Goal: Find specific page/section: Find specific page/section

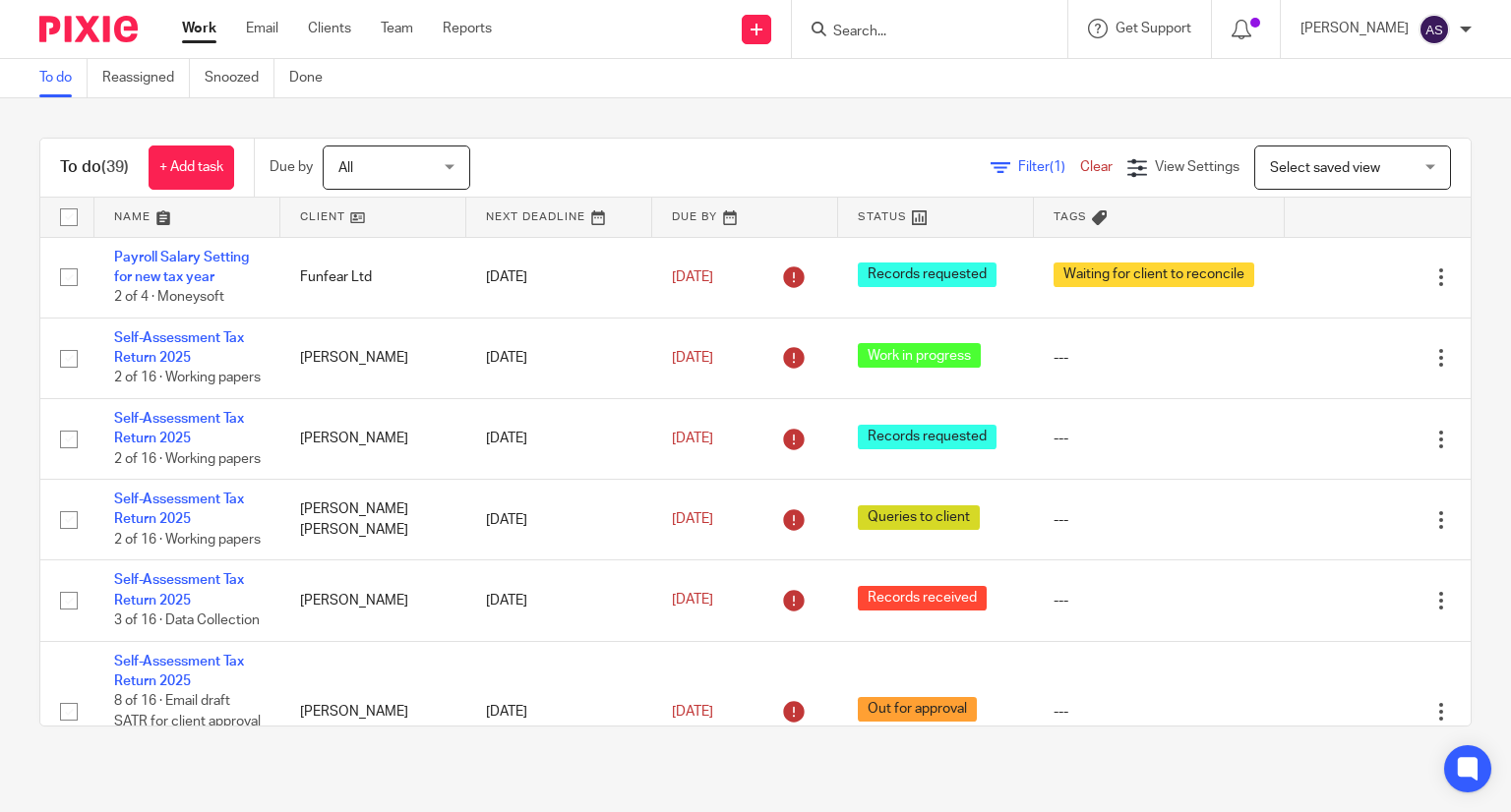
click at [891, 33] on input "Search" at bounding box center [919, 33] width 177 height 18
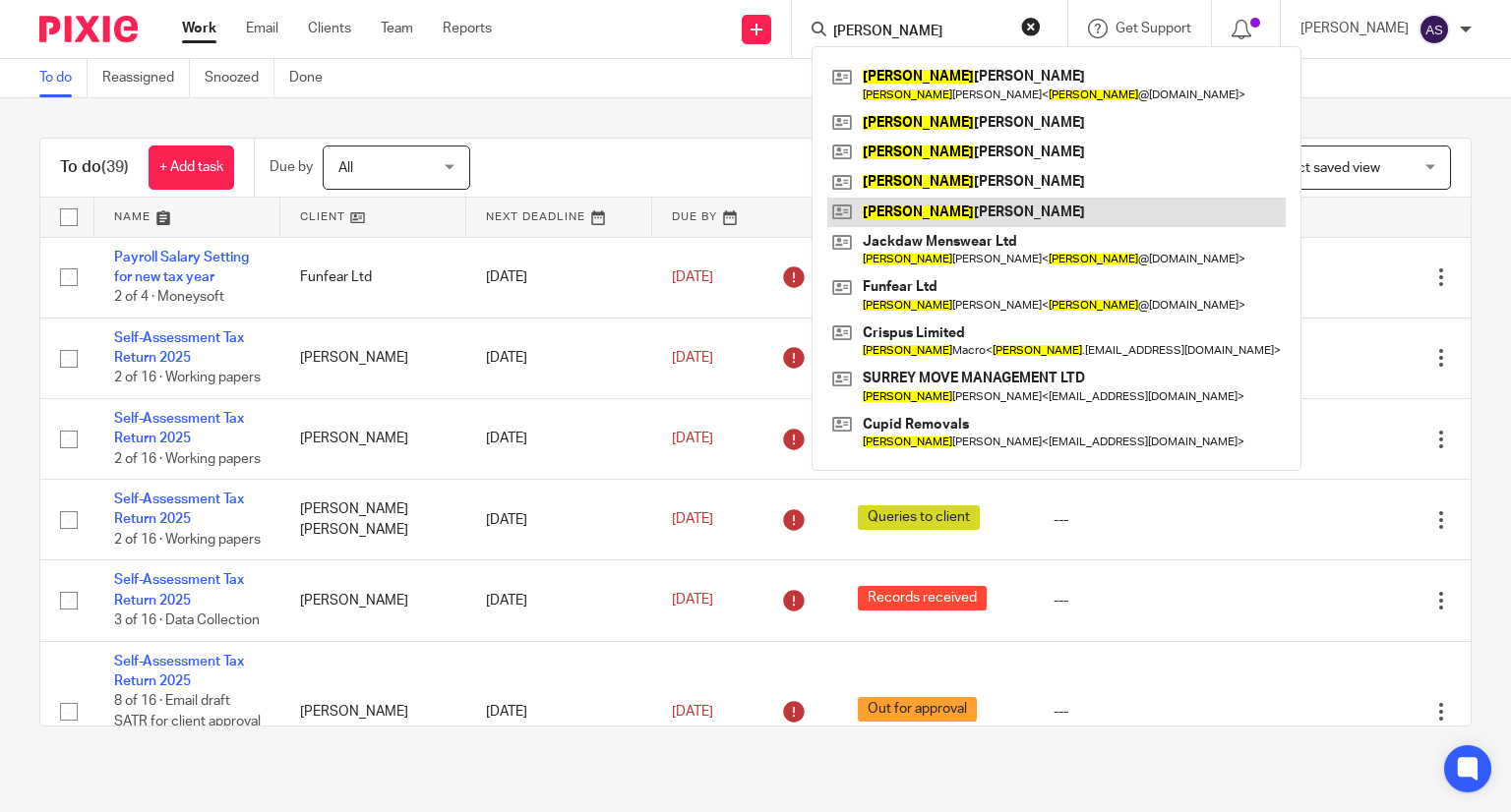
type input "[PERSON_NAME]"
click at [975, 204] on link at bounding box center [1056, 212] width 459 height 30
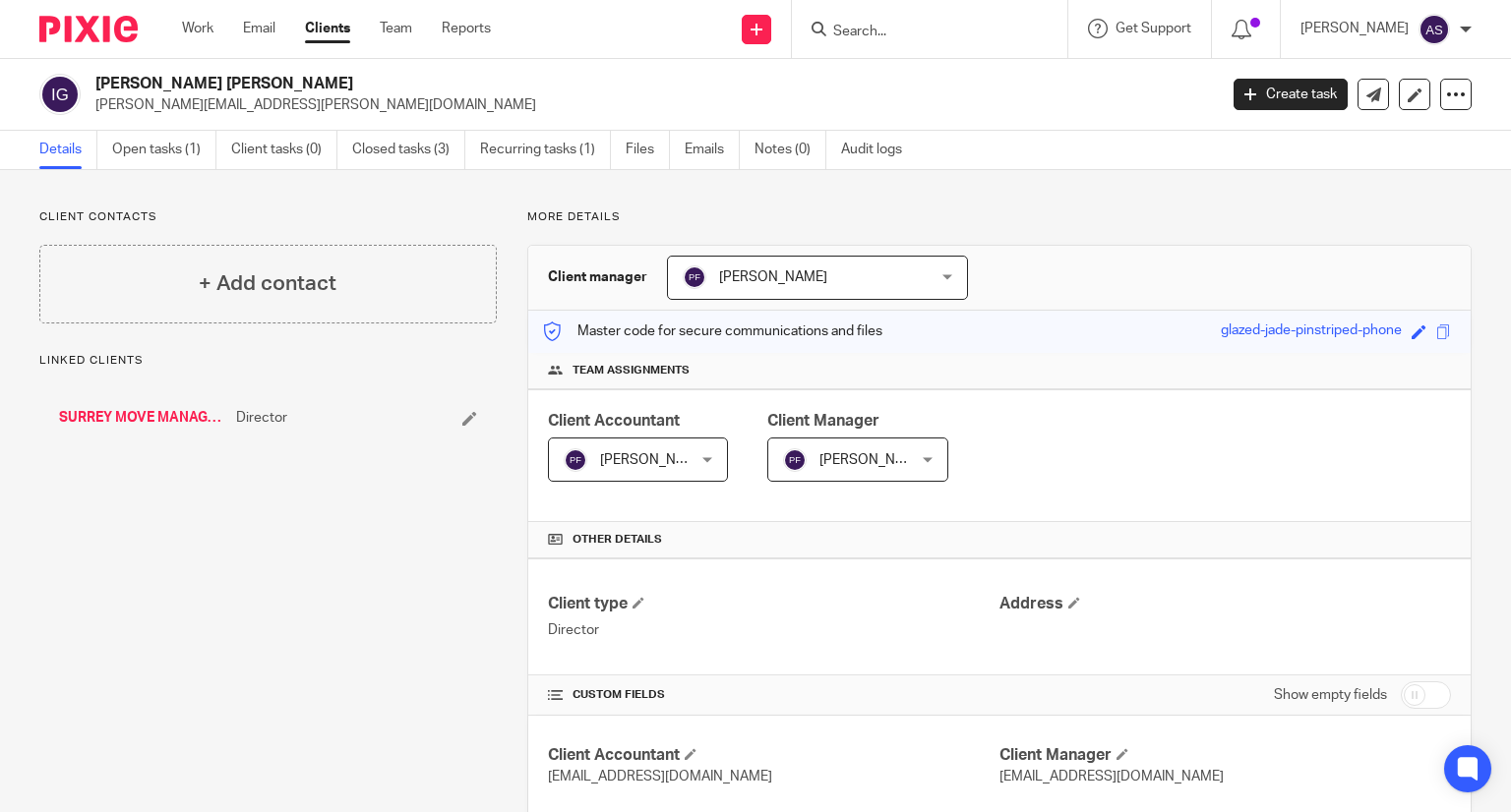
drag, startPoint x: 89, startPoint y: 76, endPoint x: 245, endPoint y: 75, distance: 156.0
click at [249, 75] on div "Ian Randall Gill ian.gill@surreymovemanagement.co.uk" at bounding box center [622, 95] width 1165 height 41
copy h2 "[PERSON_NAME] [PERSON_NAME]"
click at [127, 420] on link "SURREY MOVE MANAGEMENT LTD" at bounding box center [142, 418] width 167 height 20
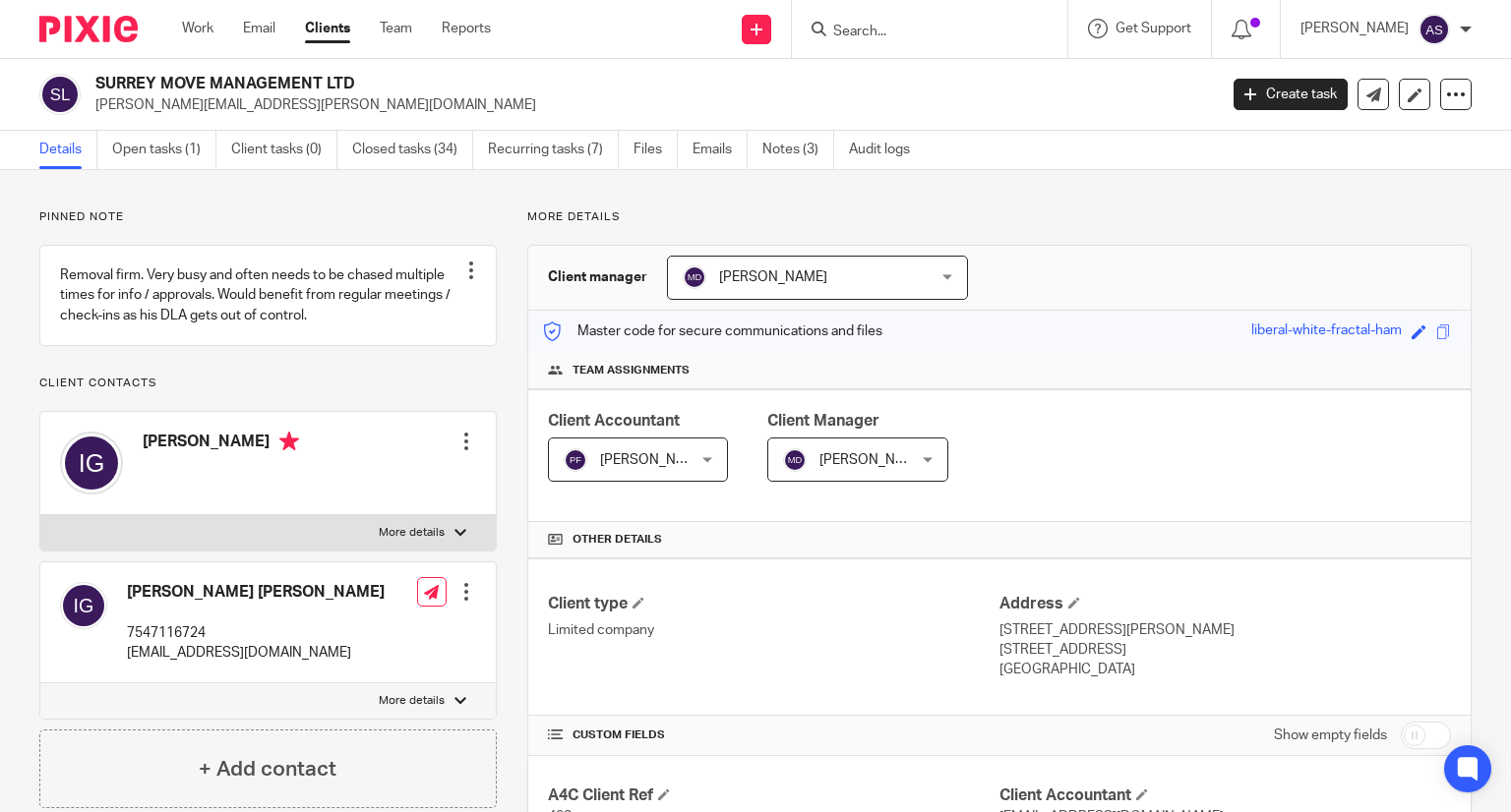
drag, startPoint x: 95, startPoint y: 82, endPoint x: 495, endPoint y: 81, distance: 400.0
click at [502, 81] on h2 "SURREY MOVE MANAGEMENT LTD" at bounding box center [540, 84] width 887 height 21
copy h2 "SURREY MOVE MANAGEMENT LTD"
click at [893, 34] on input "Search" at bounding box center [919, 33] width 177 height 18
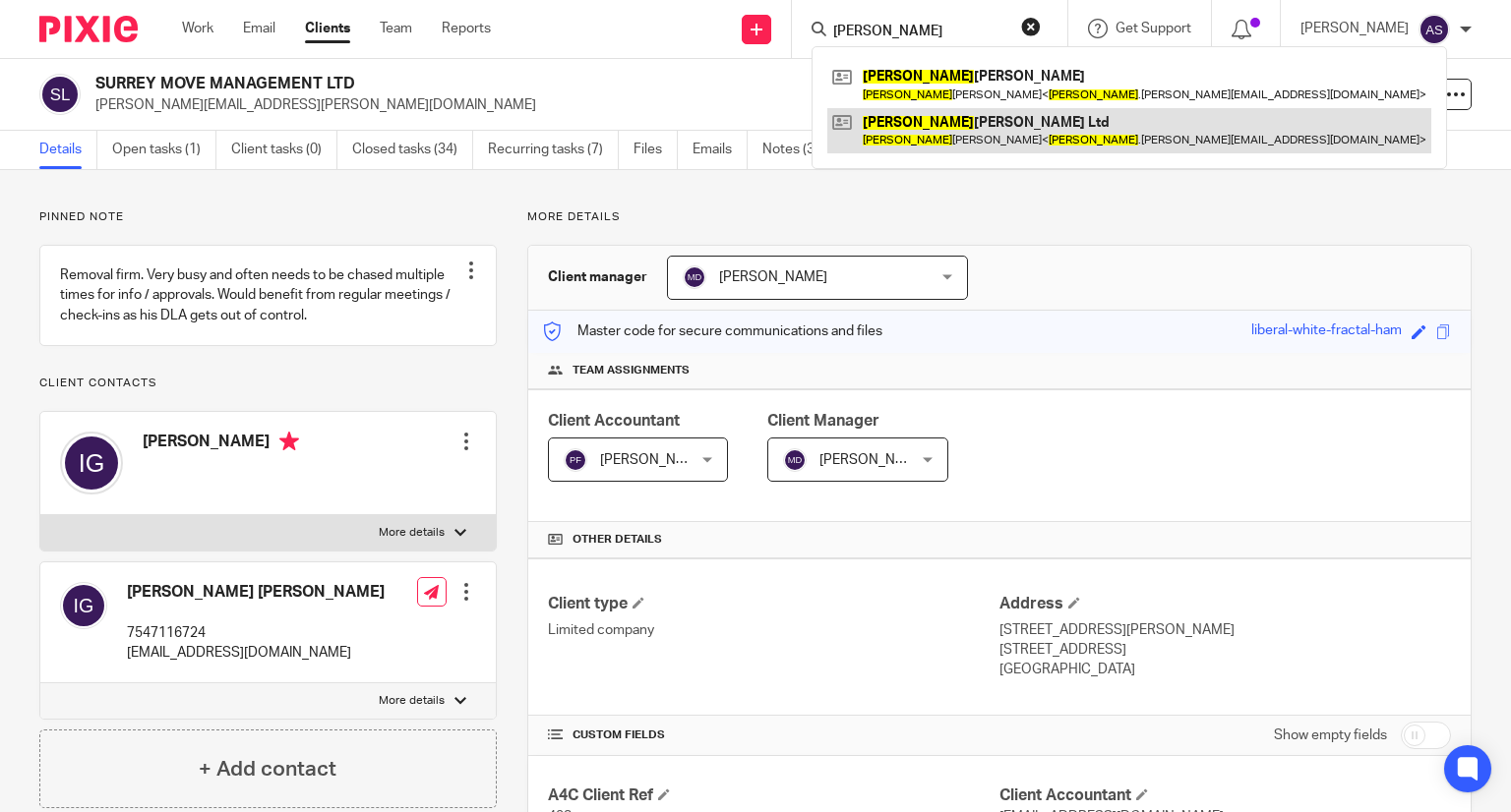
type input "tiffany"
click at [956, 141] on link at bounding box center [1129, 131] width 604 height 45
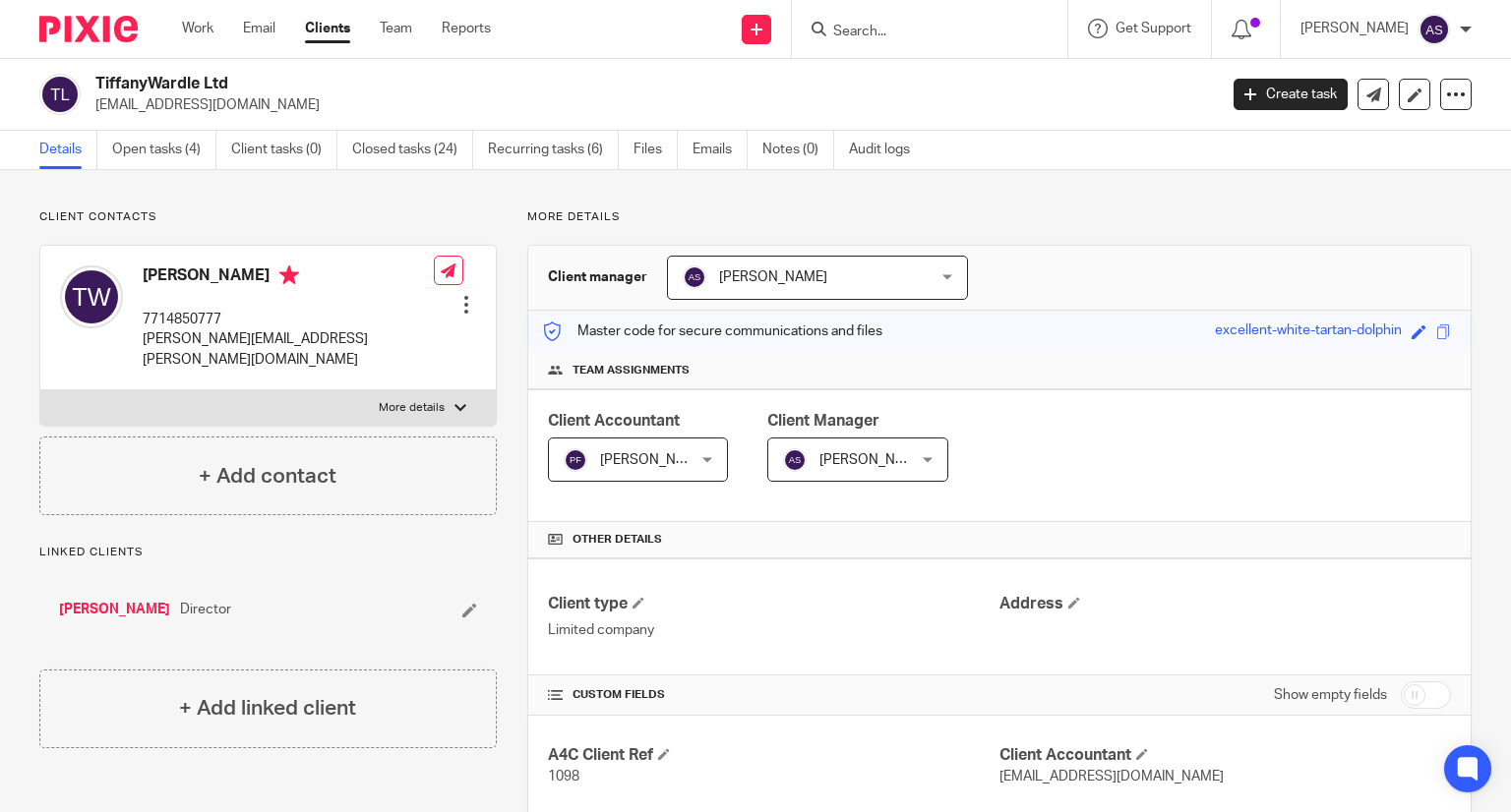
drag, startPoint x: 99, startPoint y: 76, endPoint x: 299, endPoint y: 76, distance: 200.0
click at [299, 76] on h2 "TiffanyWardle Ltd" at bounding box center [540, 84] width 887 height 21
copy h2 "TiffanyWardle Ltd"
click at [425, 87] on h2 "TiffanyWardle Ltd" at bounding box center [540, 84] width 887 height 21
drag, startPoint x: 96, startPoint y: 80, endPoint x: 244, endPoint y: 81, distance: 148.0
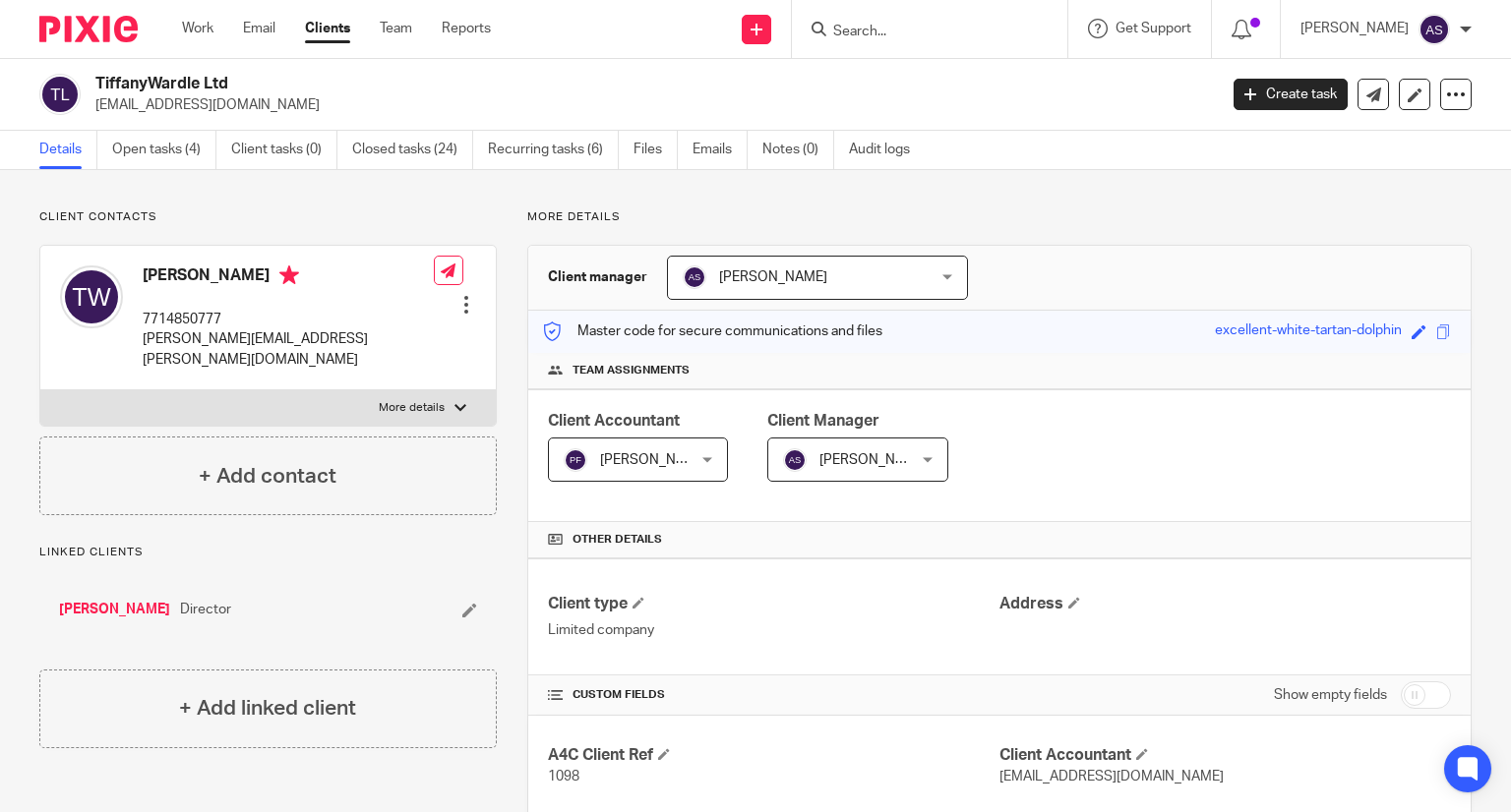
click at [244, 81] on h2 "TiffanyWardle Ltd" at bounding box center [540, 84] width 887 height 21
copy h2 "TiffanyWardle Ltd"
click at [118, 68] on div "TiffanyWardle Ltd tiffanyguides@gmail.com Create task Update from Companies Hou…" at bounding box center [755, 95] width 1511 height 72
click at [140, 84] on h2 "TiffanyWardle Ltd" at bounding box center [540, 84] width 887 height 21
drag, startPoint x: 95, startPoint y: 80, endPoint x: 255, endPoint y: 82, distance: 160.0
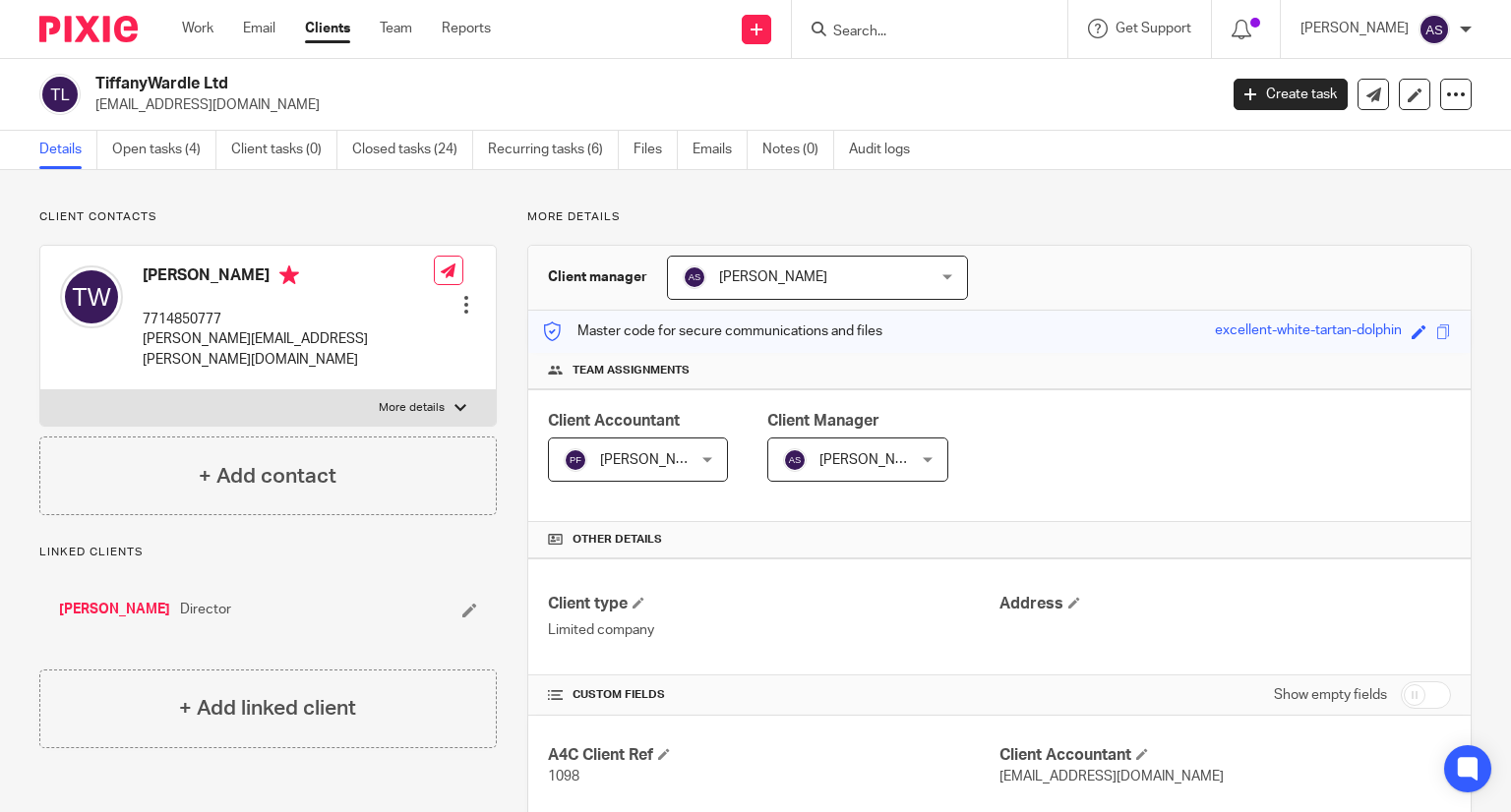
click at [255, 82] on h2 "TiffanyWardle Ltd" at bounding box center [540, 84] width 887 height 21
copy h2 "TiffanyWardle Ltd"
